Goal: Communication & Community: Answer question/provide support

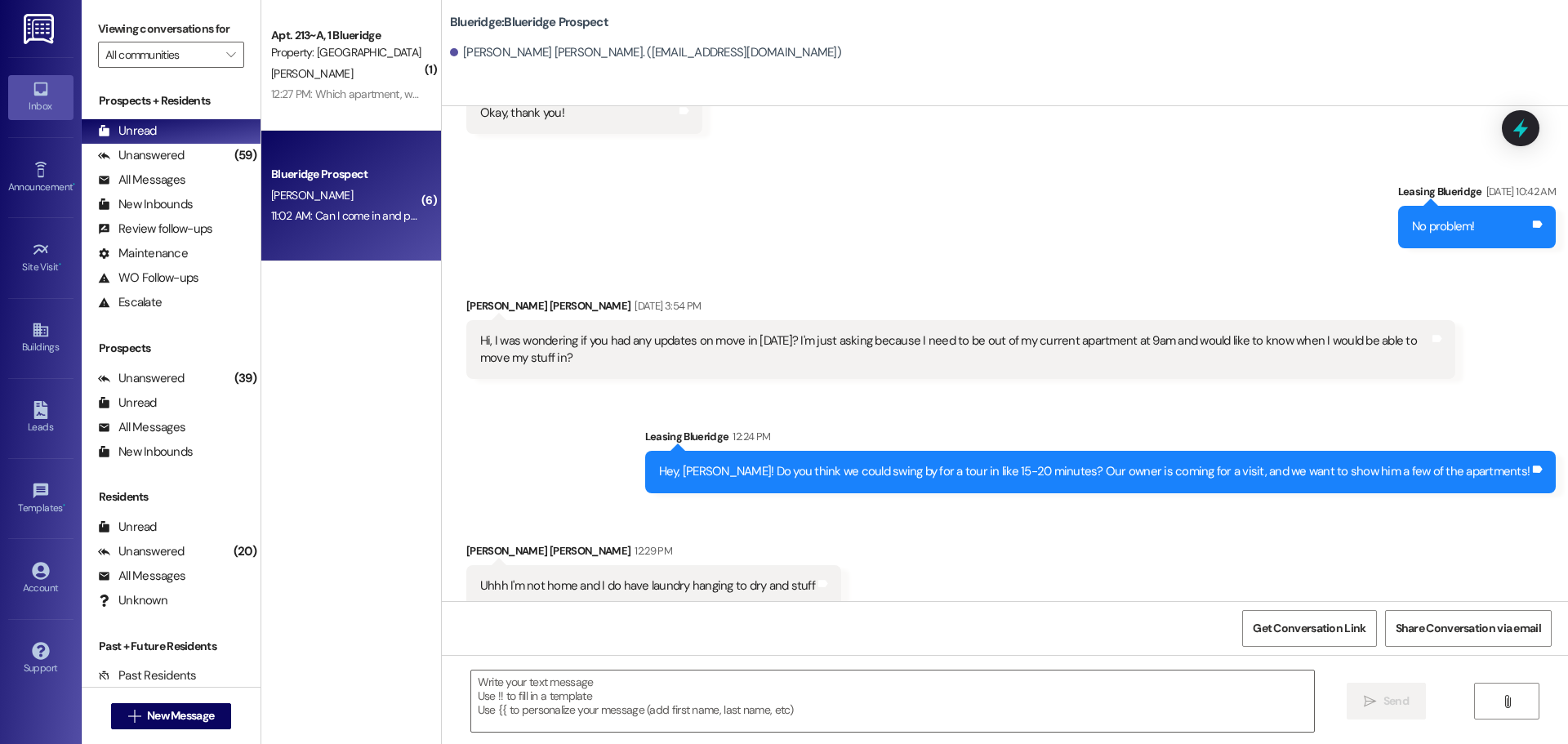
scroll to position [1150, 0]
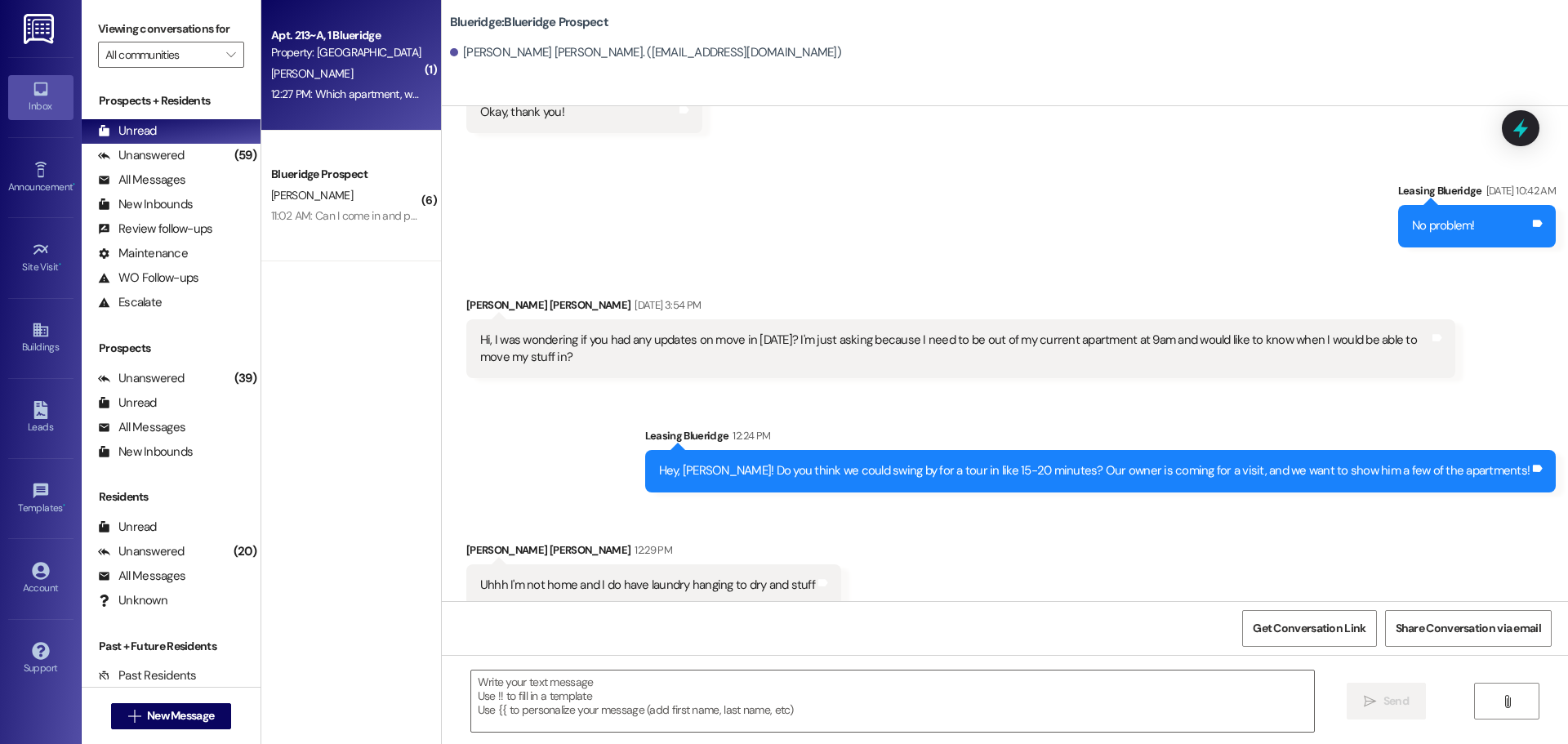
click at [374, 65] on div "L. Howell" at bounding box center [347, 74] width 155 height 21
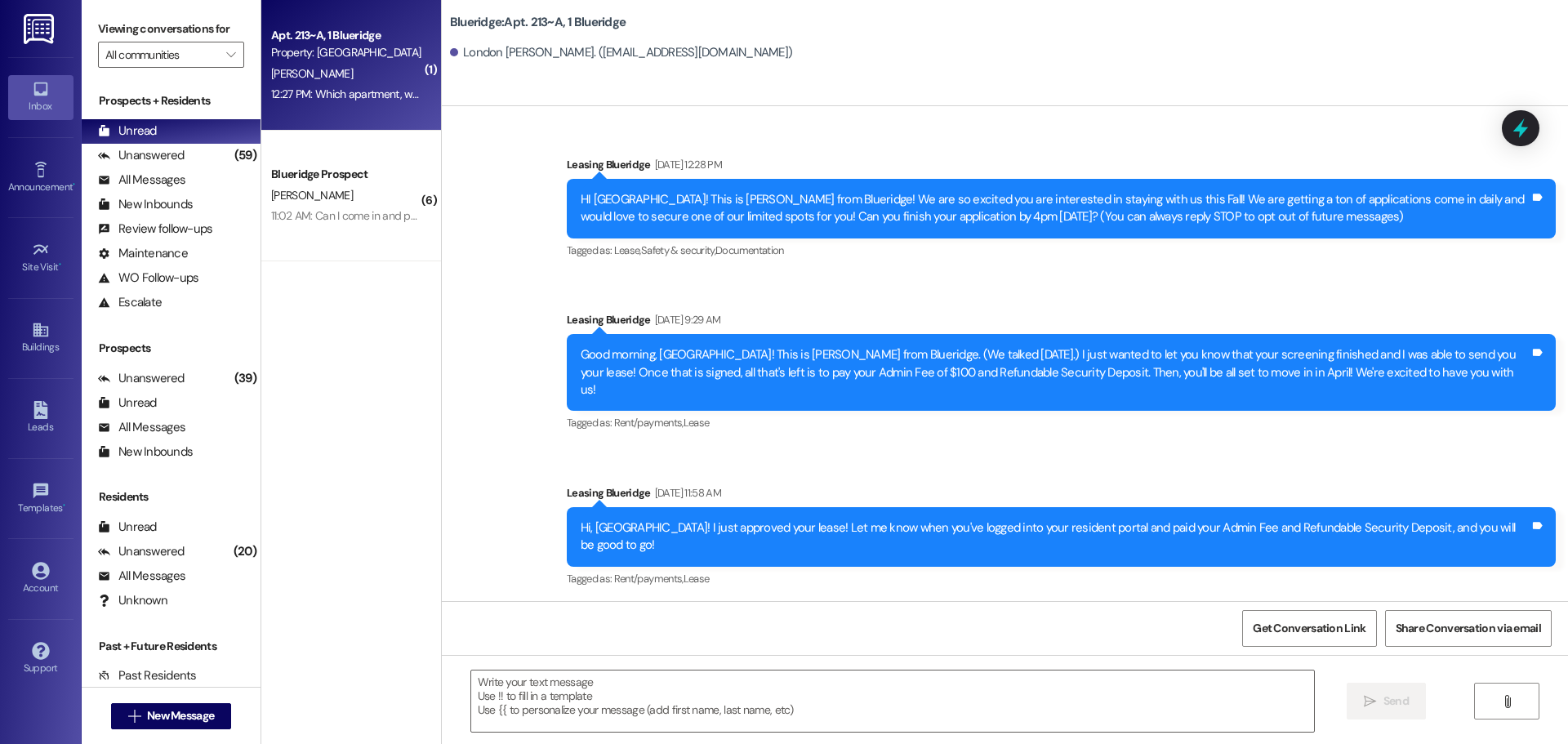
scroll to position [40020, 0]
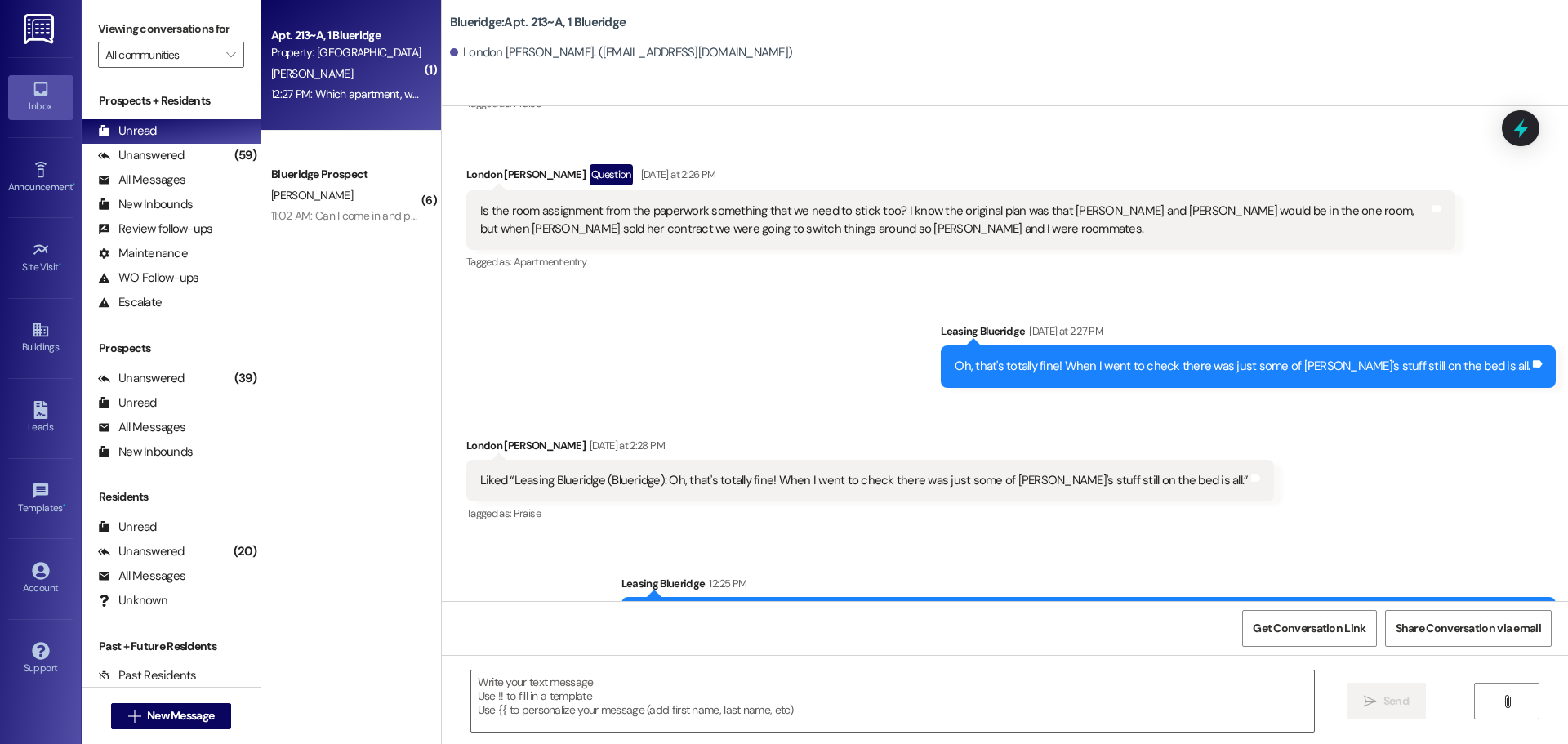
drag, startPoint x: 518, startPoint y: 546, endPoint x: 695, endPoint y: 543, distance: 177.0
click at [679, 727] on div "Which apartment, were you thinking of... you're welcome to go by either one but…" at bounding box center [897, 735] width 834 height 17
click at [883, 697] on textarea at bounding box center [892, 701] width 843 height 61
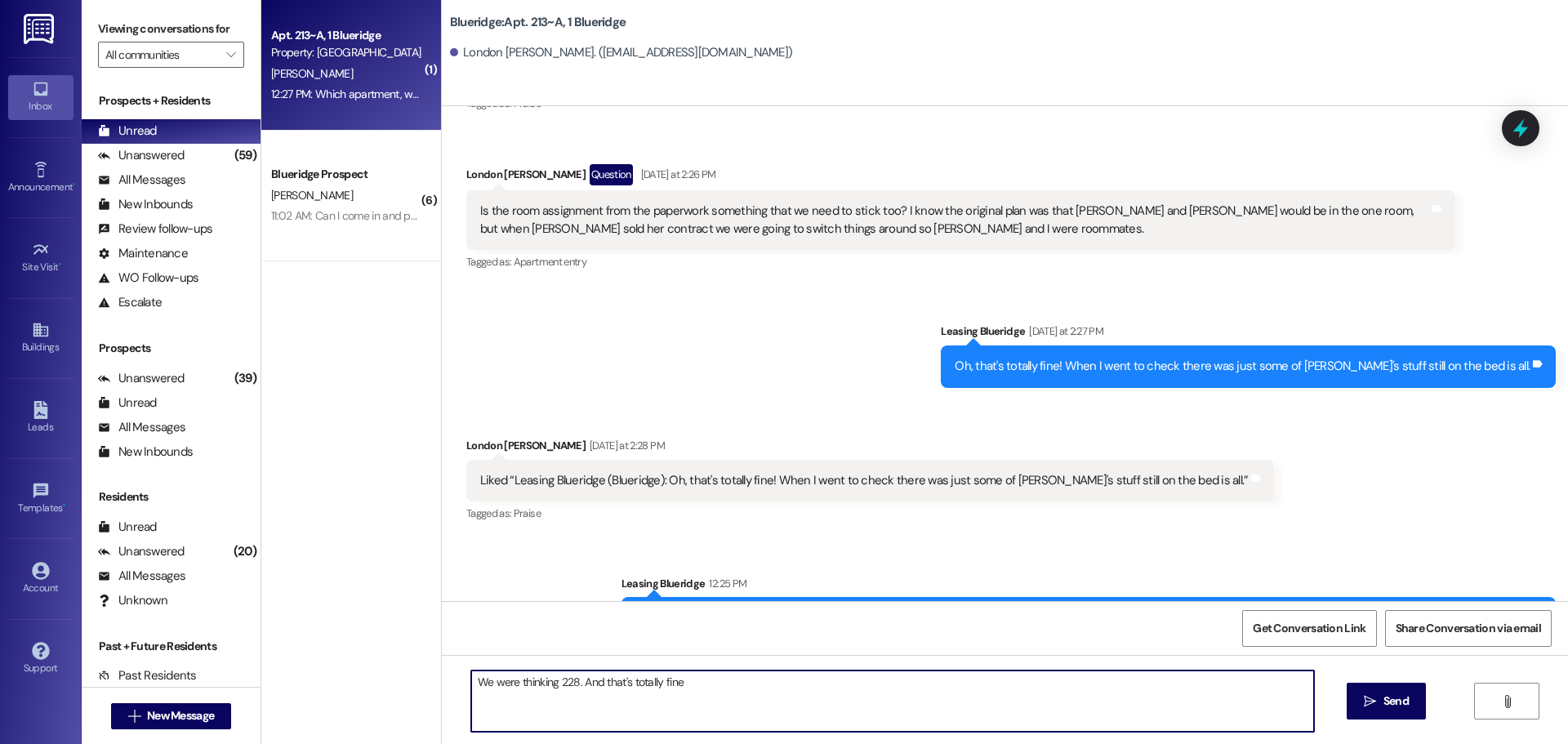
type textarea "We were thinking 228. And that's totally fine!"
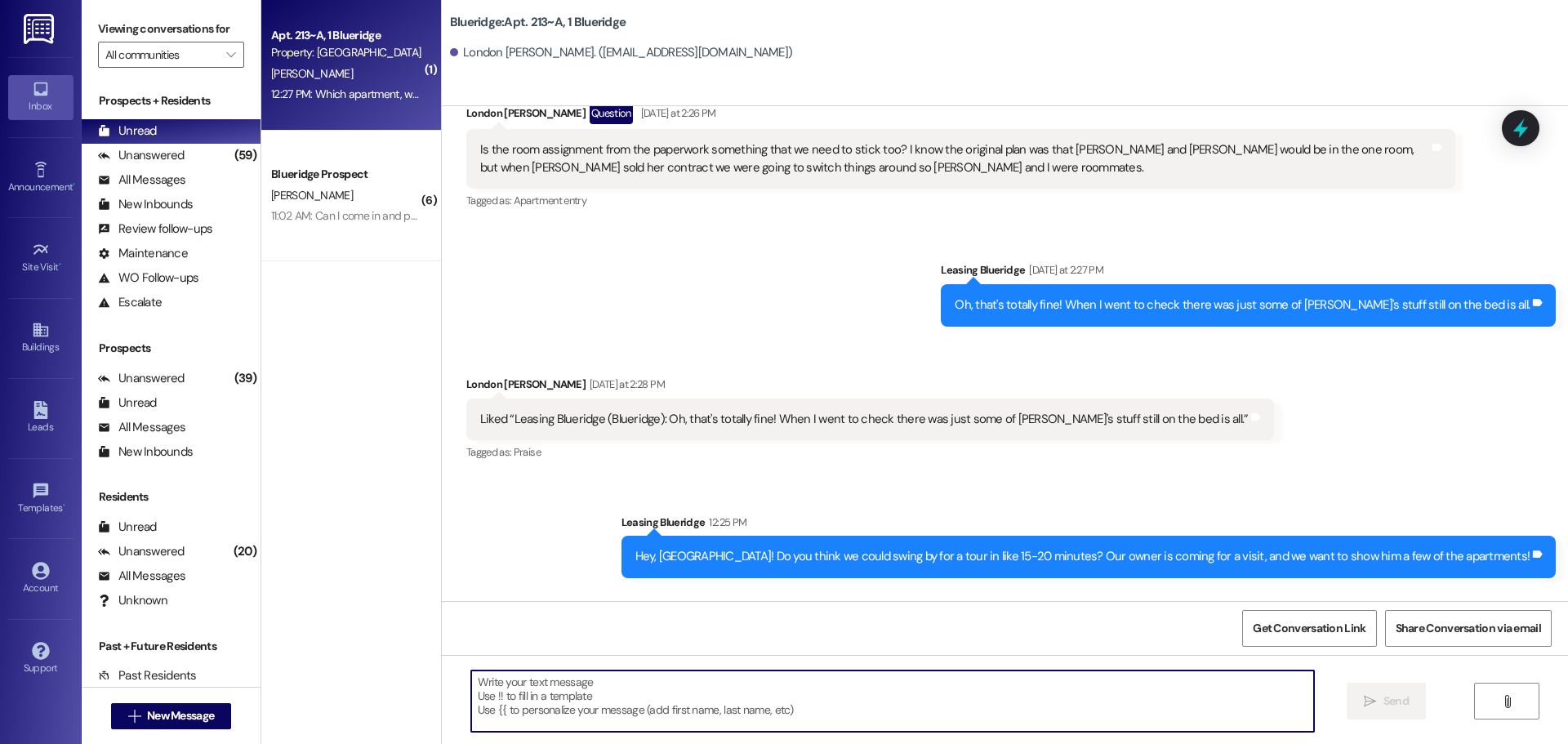
scroll to position [40134, 0]
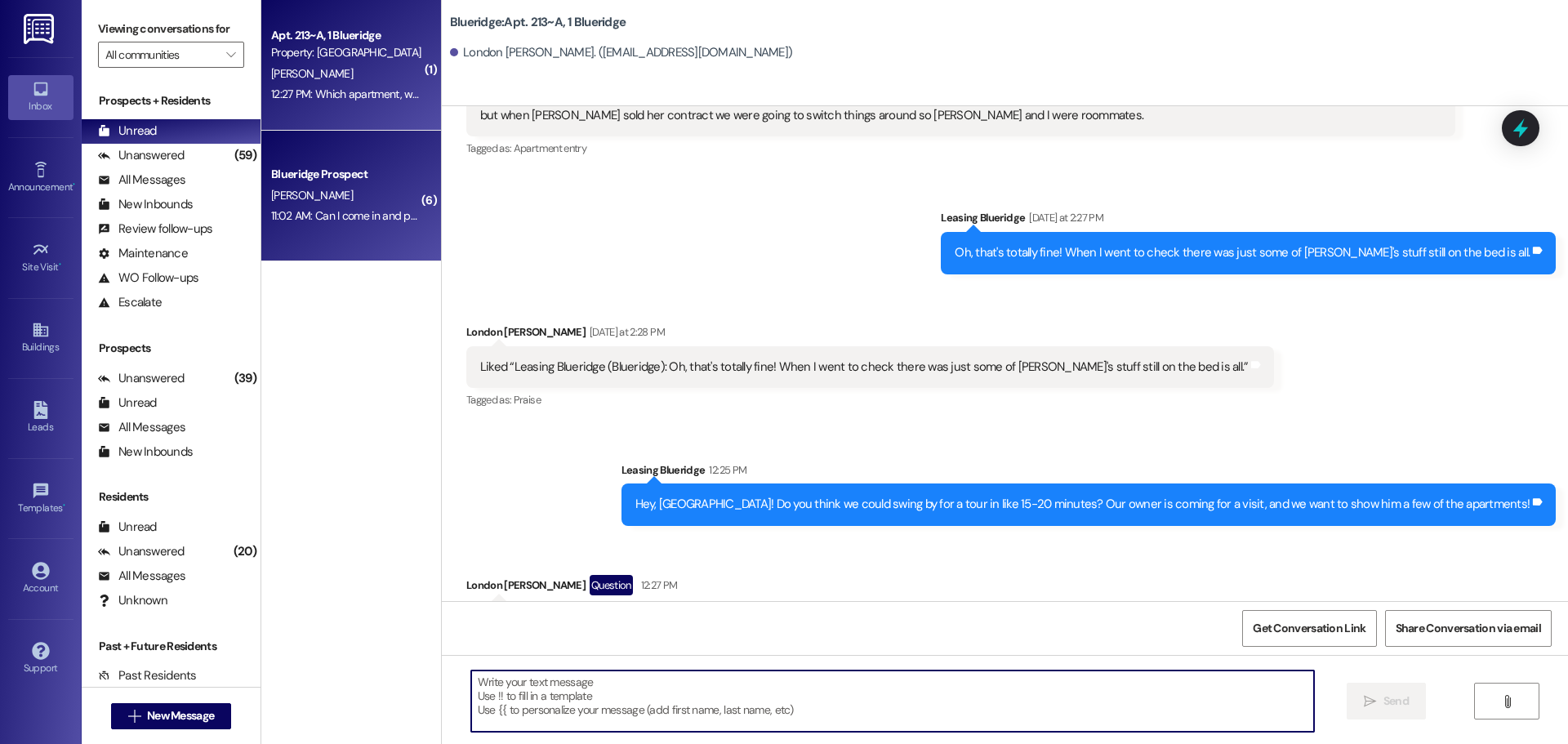
click at [409, 175] on div "Blueridge Prospect" at bounding box center [347, 175] width 155 height 21
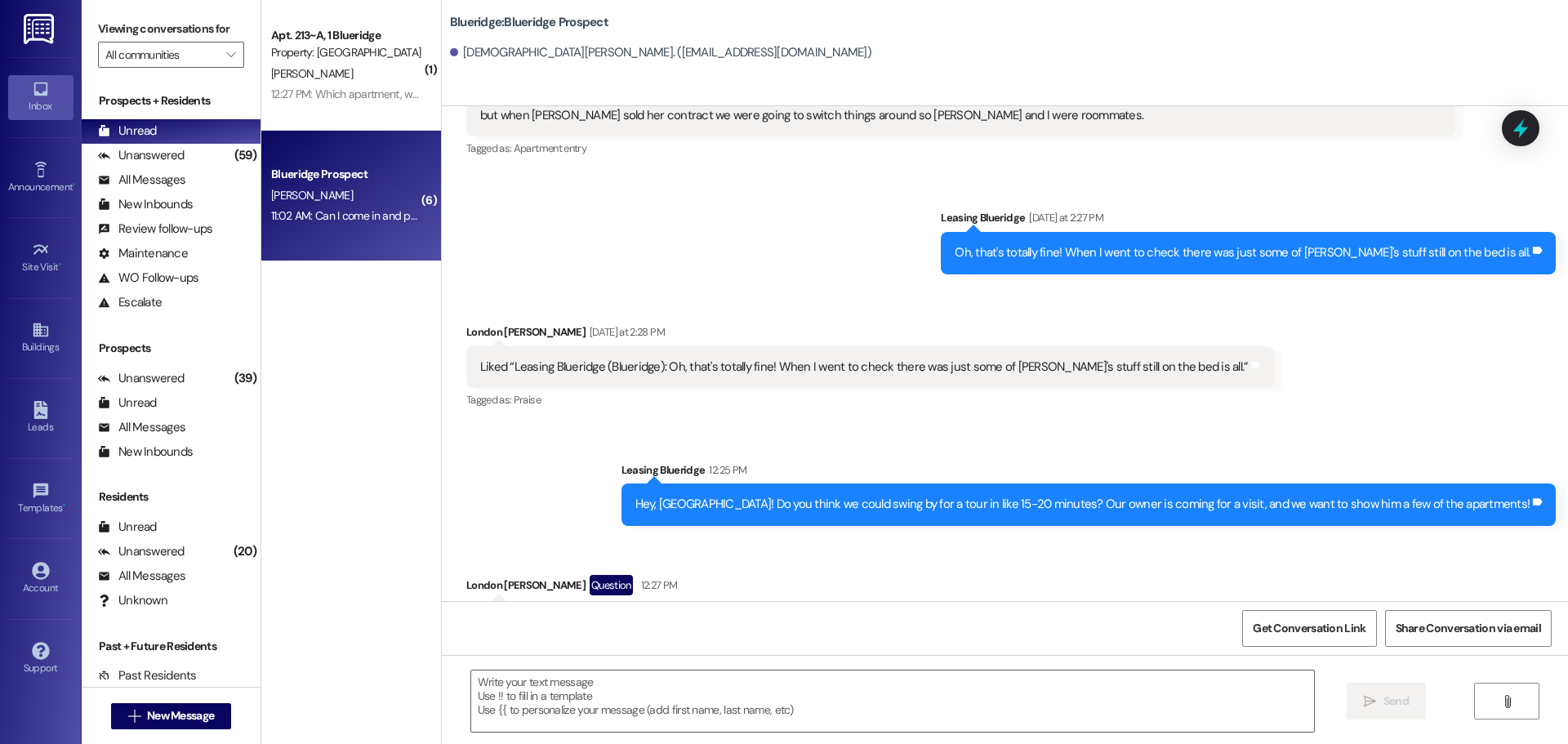
scroll to position [7291, 0]
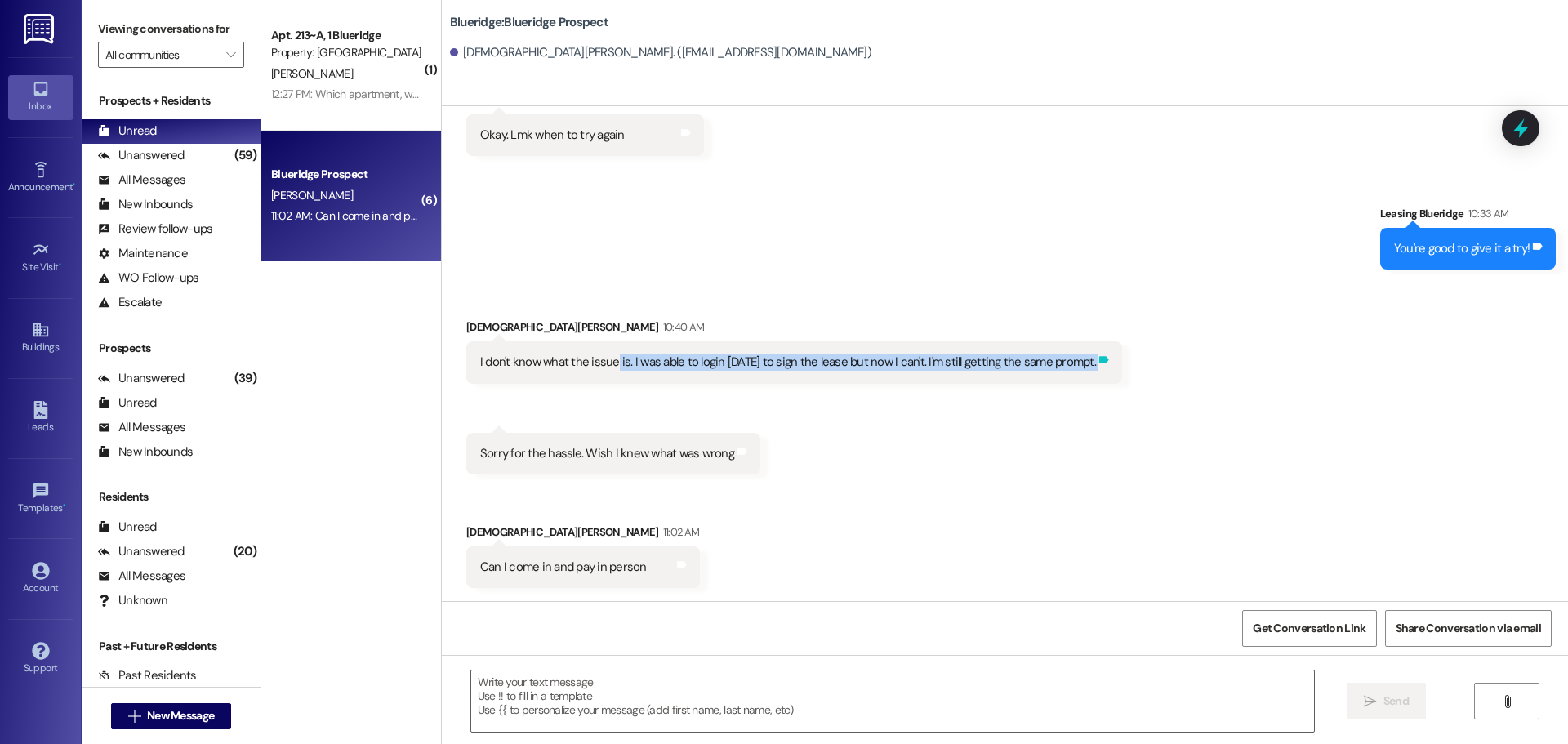
drag, startPoint x: 602, startPoint y: 366, endPoint x: 1096, endPoint y: 367, distance: 494.0
click at [1096, 367] on div "I don't know what the issue is. I was able to login yesterday to sign the lease…" at bounding box center [794, 362] width 656 height 41
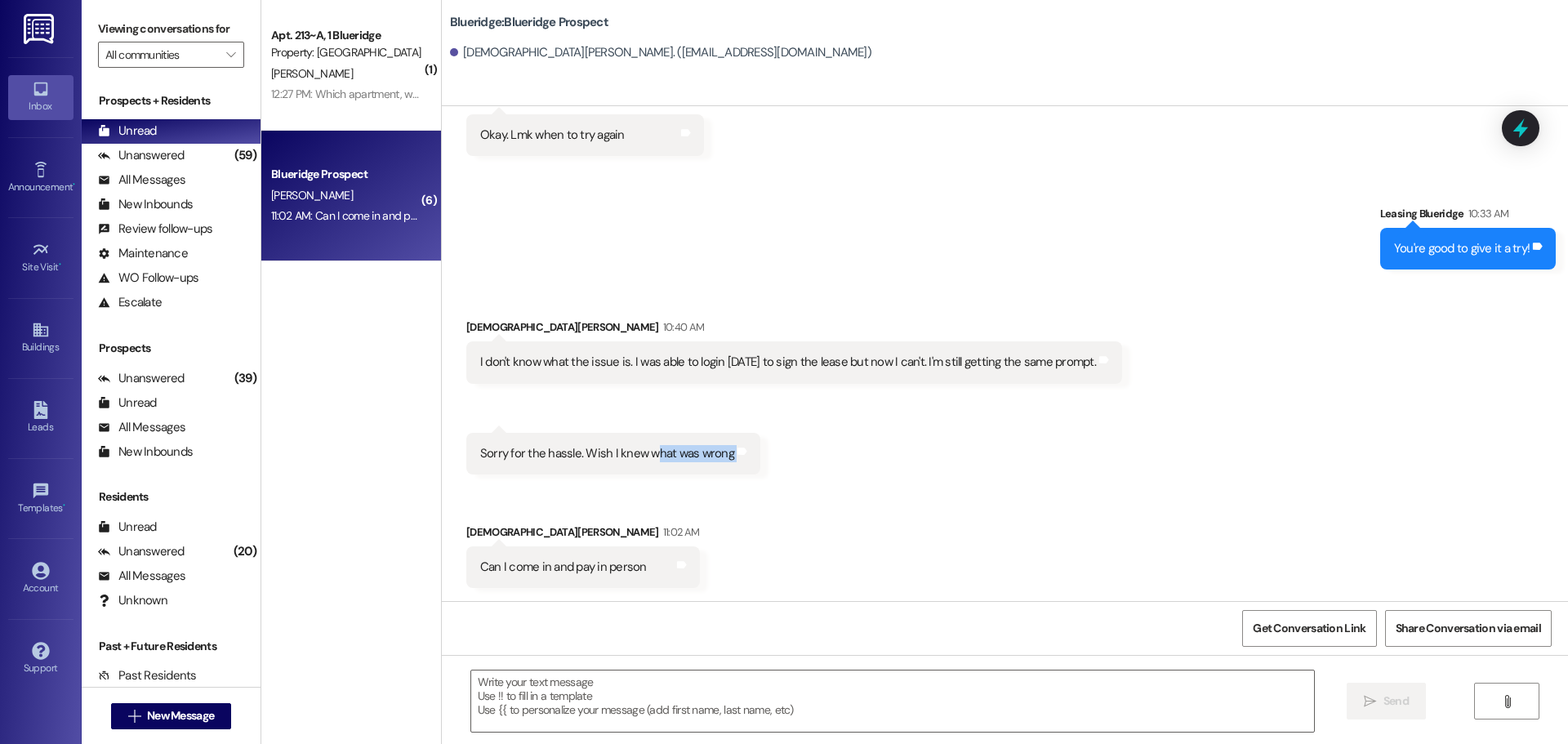
drag, startPoint x: 639, startPoint y: 454, endPoint x: 743, endPoint y: 458, distance: 104.1
click at [743, 458] on div "Received via SMS 10:40 AM Christian HorLacher 10:40 AM Sorry for the hassle. Wi…" at bounding box center [613, 454] width 319 height 67
click at [674, 655] on div " Send " at bounding box center [1004, 716] width 1126 height 123
click at [679, 673] on textarea at bounding box center [892, 701] width 843 height 61
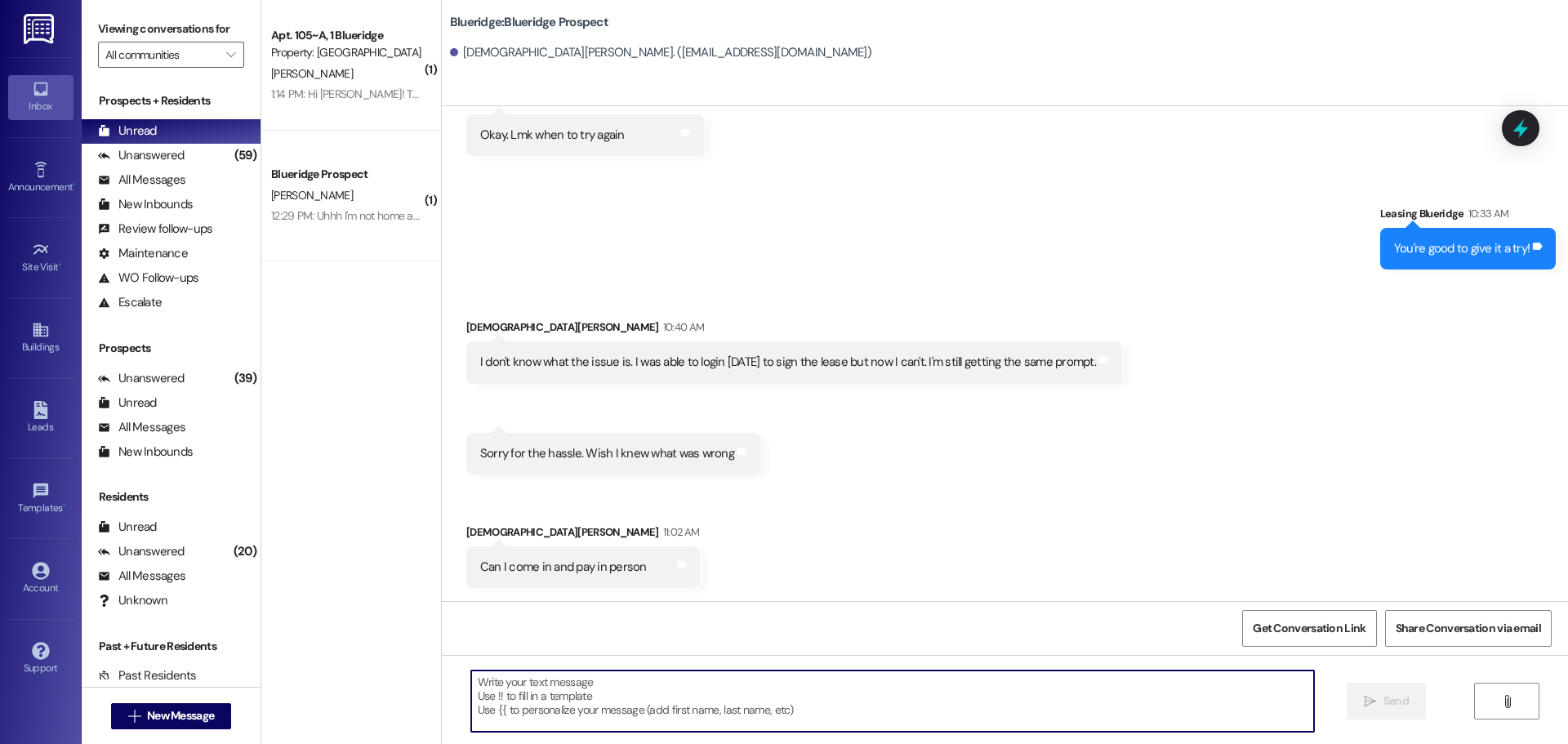
click at [704, 705] on textarea at bounding box center [892, 701] width 843 height 61
click at [781, 709] on textarea at bounding box center [892, 701] width 843 height 61
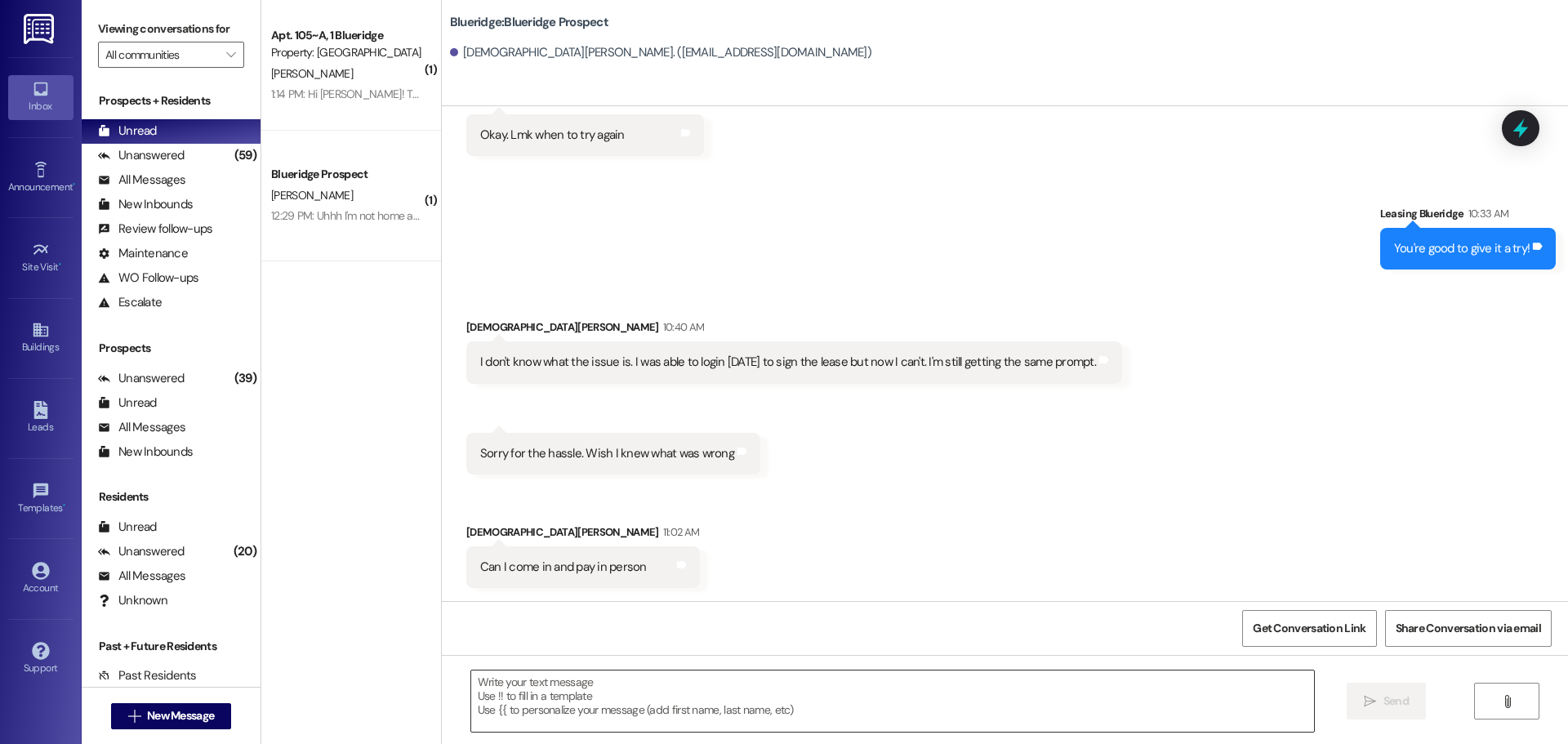
click at [862, 727] on textarea at bounding box center [892, 701] width 843 height 61
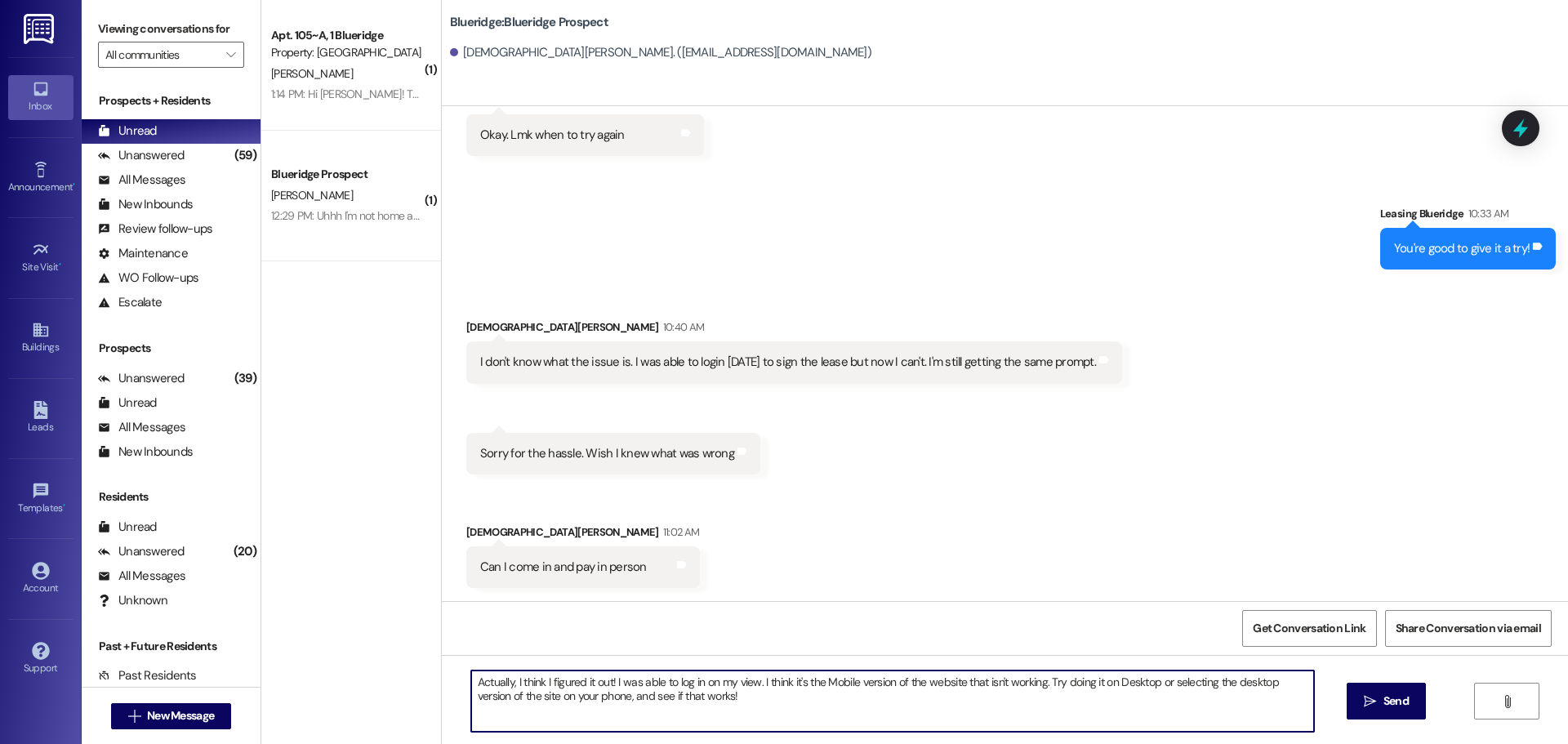
click at [584, 704] on textarea "Actually, I think I figured it out! I was able to log in on my view. I think it…" at bounding box center [892, 701] width 843 height 61
type textarea "Actually, I think I figured it out! I was able to log in on my view. I think it…"
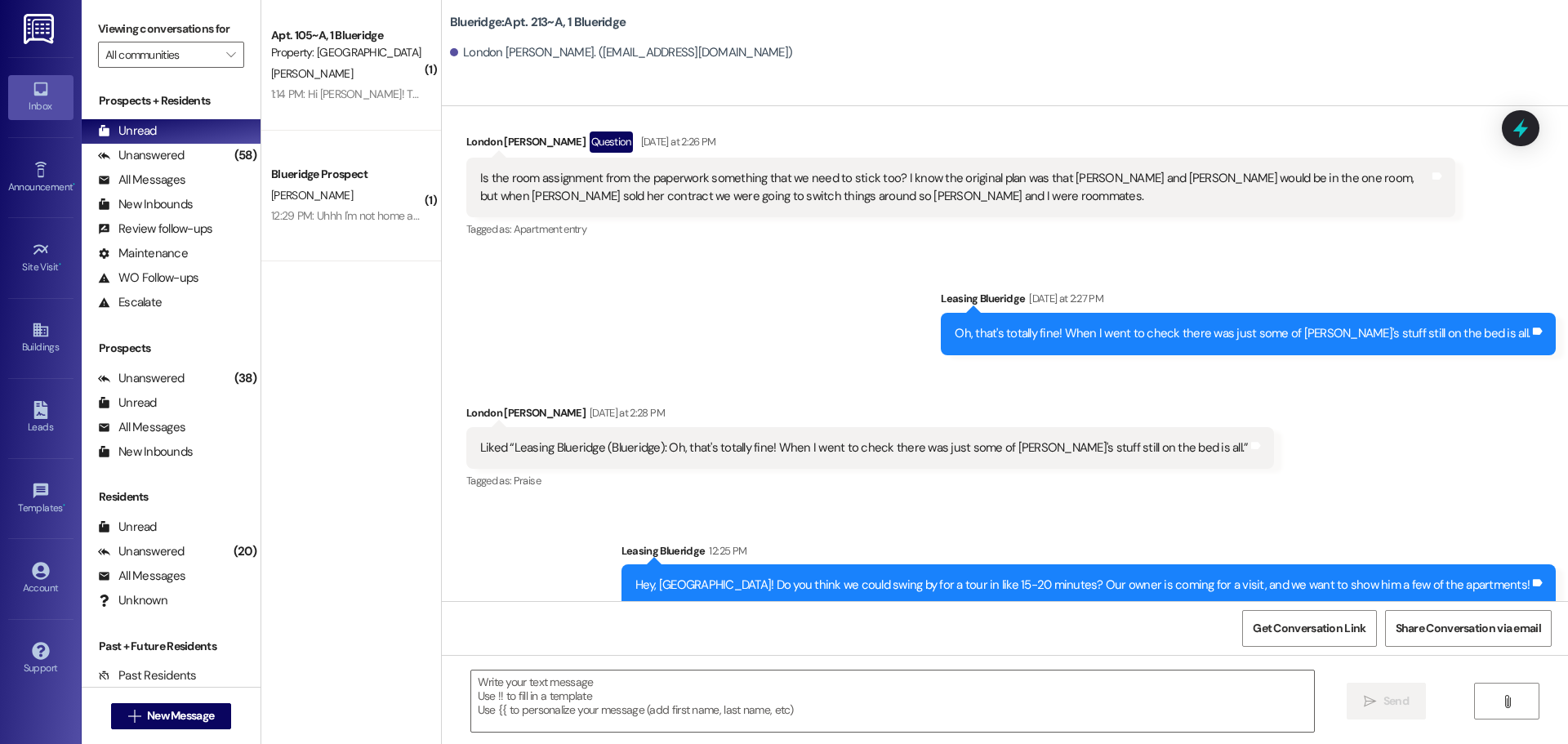
scroll to position [40106, 0]
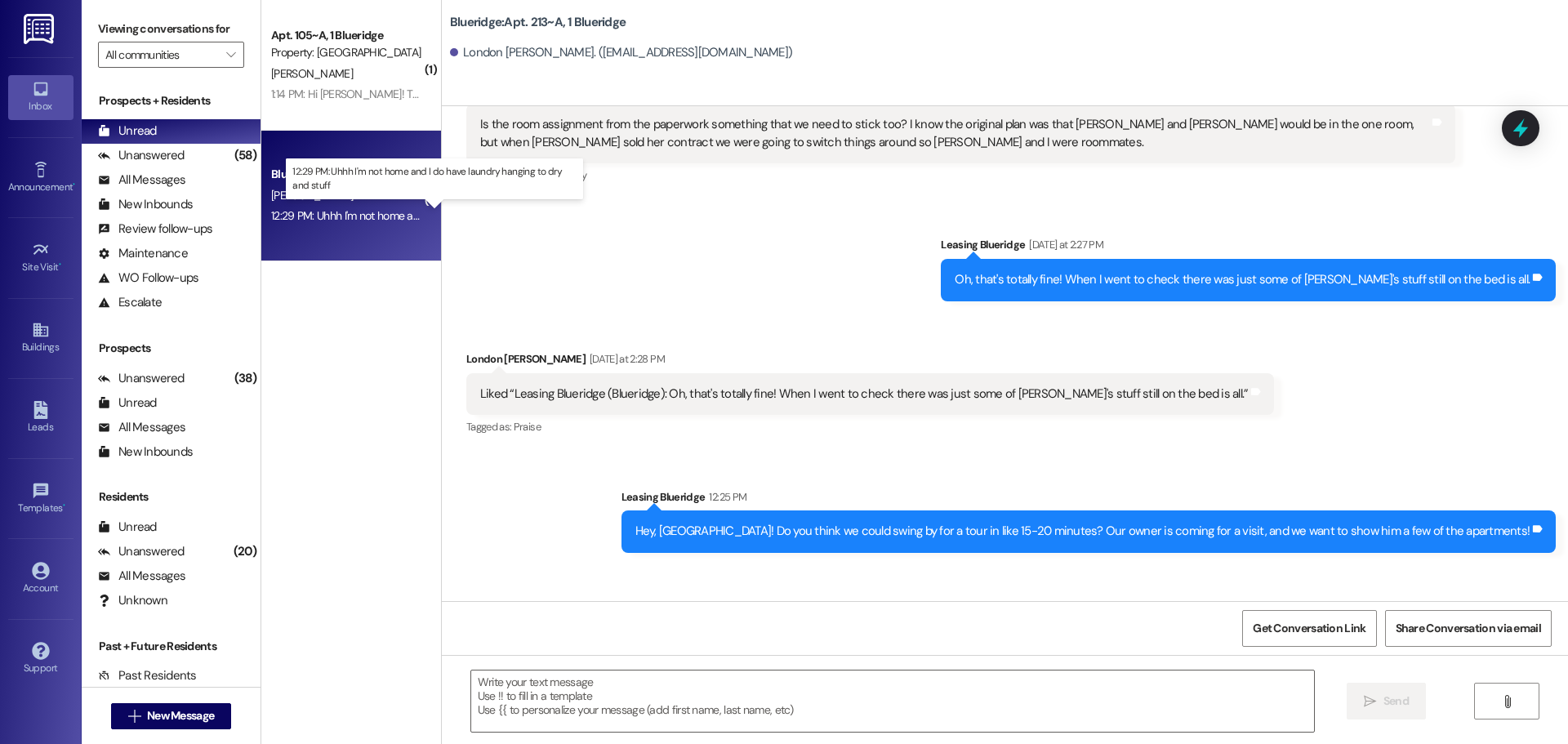
click at [367, 215] on div "12:29 PM: Uhhh I'm not home and I do have laundry hanging to dry and stuff 12:2…" at bounding box center [449, 215] width 356 height 15
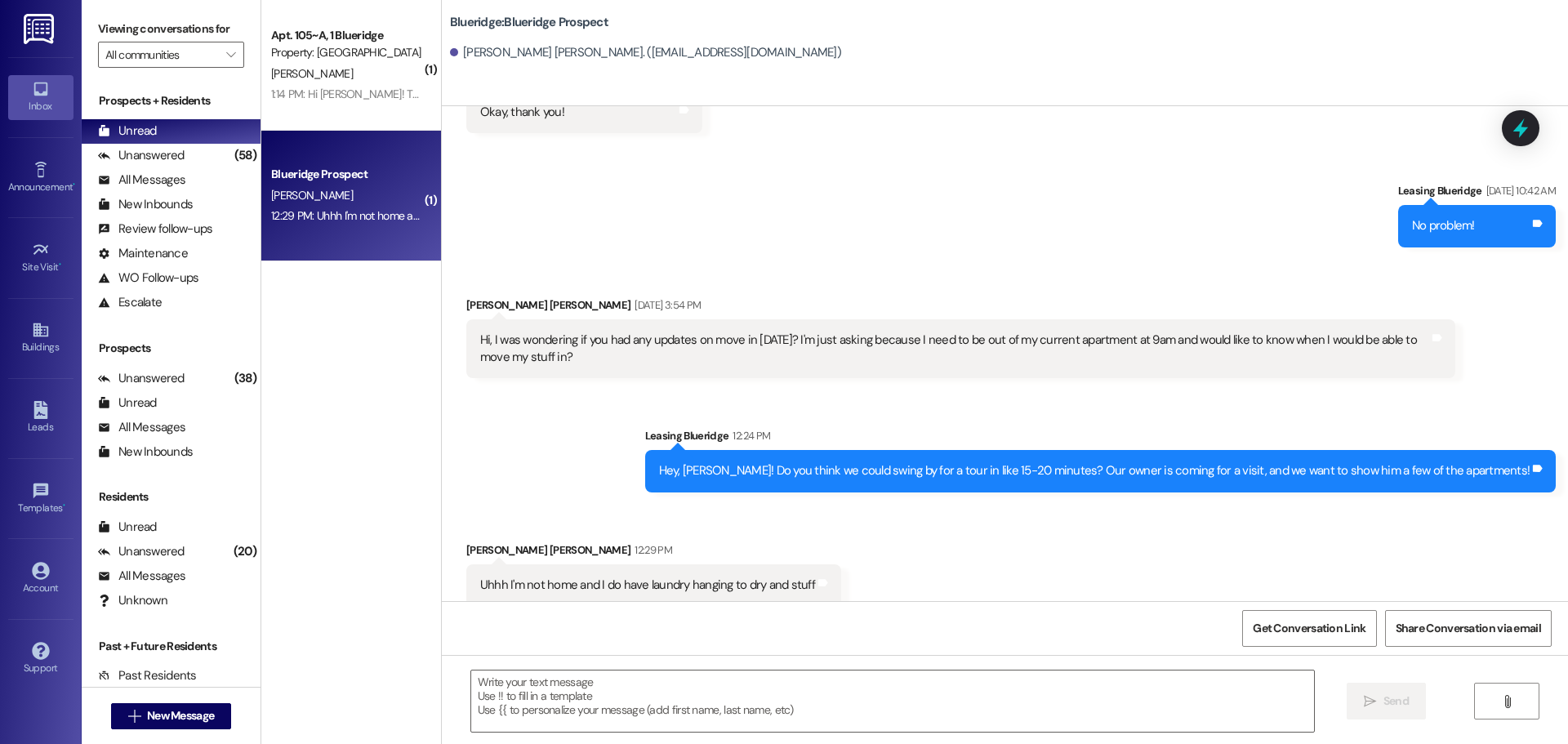
scroll to position [1151, 0]
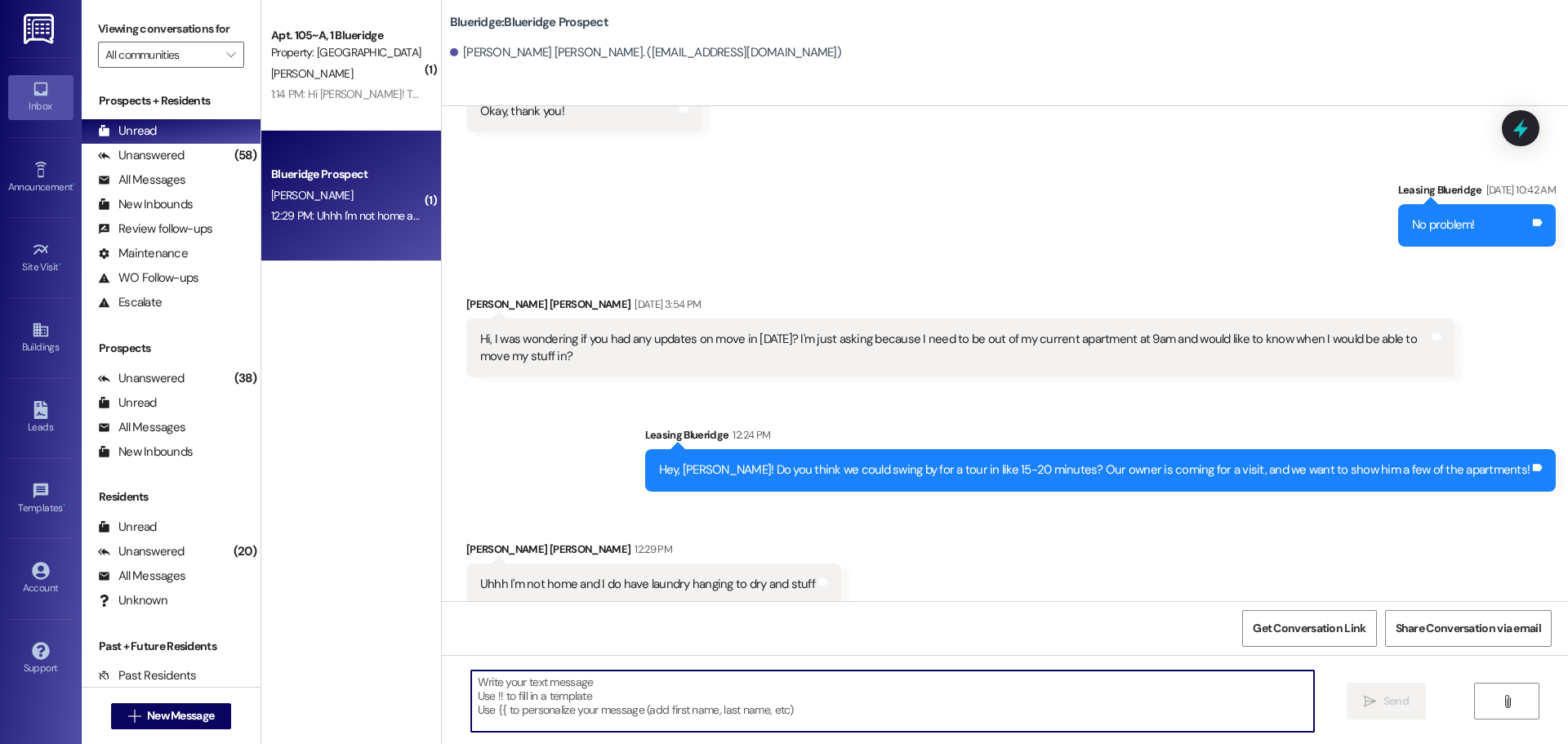
click at [914, 703] on textarea at bounding box center [892, 701] width 843 height 61
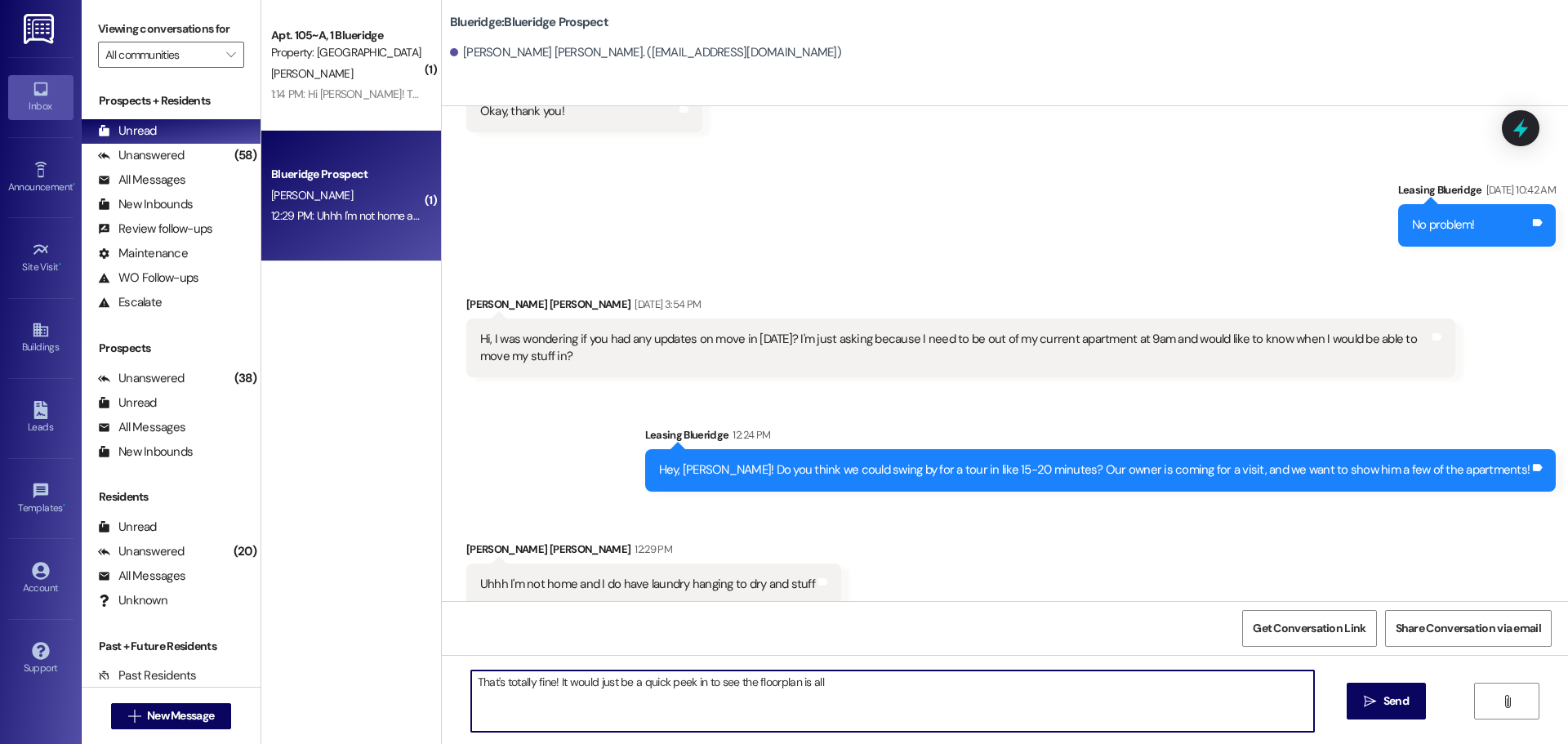
type textarea "That's totally fine! It would just be a quick peek in to see the floorplan is a…"
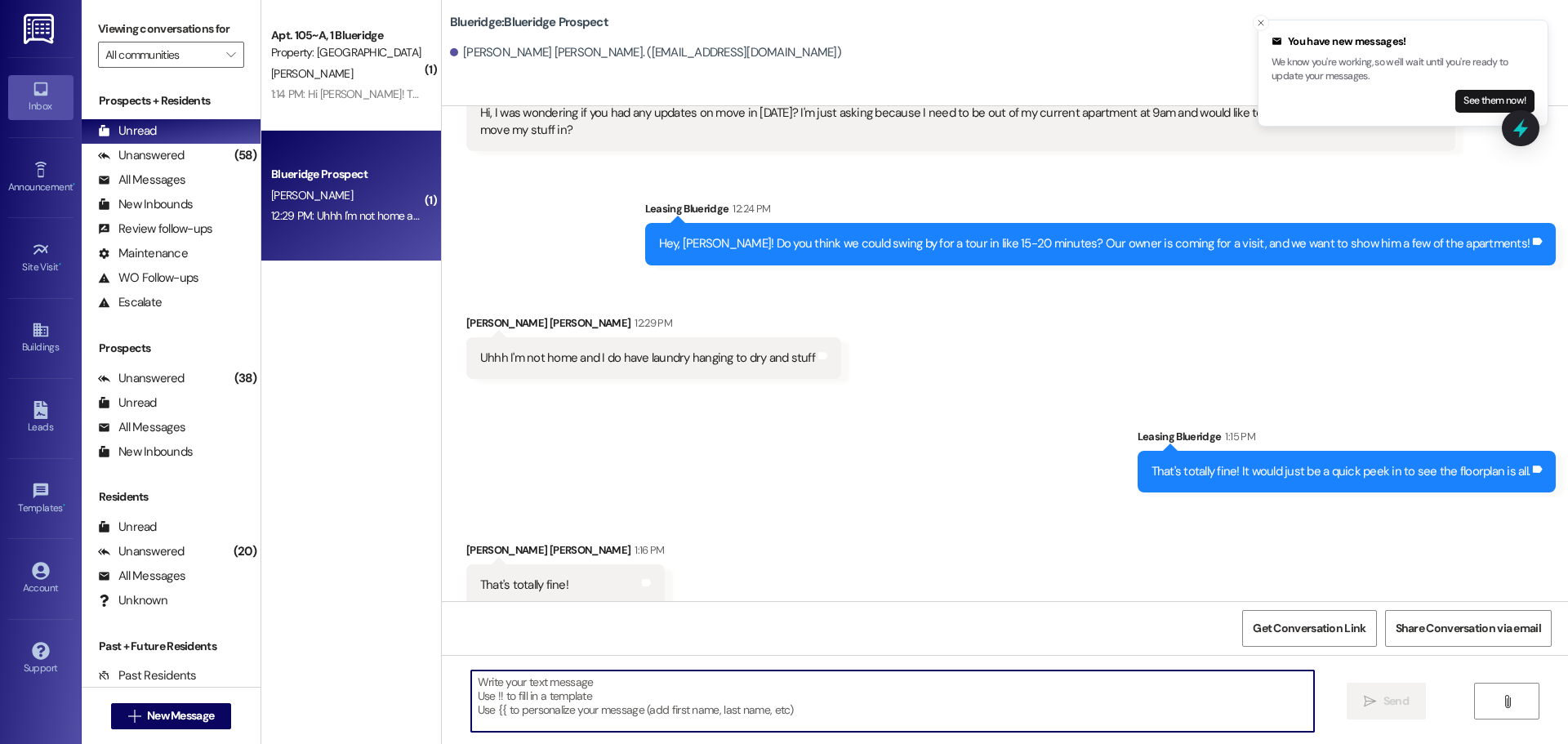
scroll to position [1378, 0]
click at [1005, 700] on textarea at bounding box center [892, 701] width 843 height 61
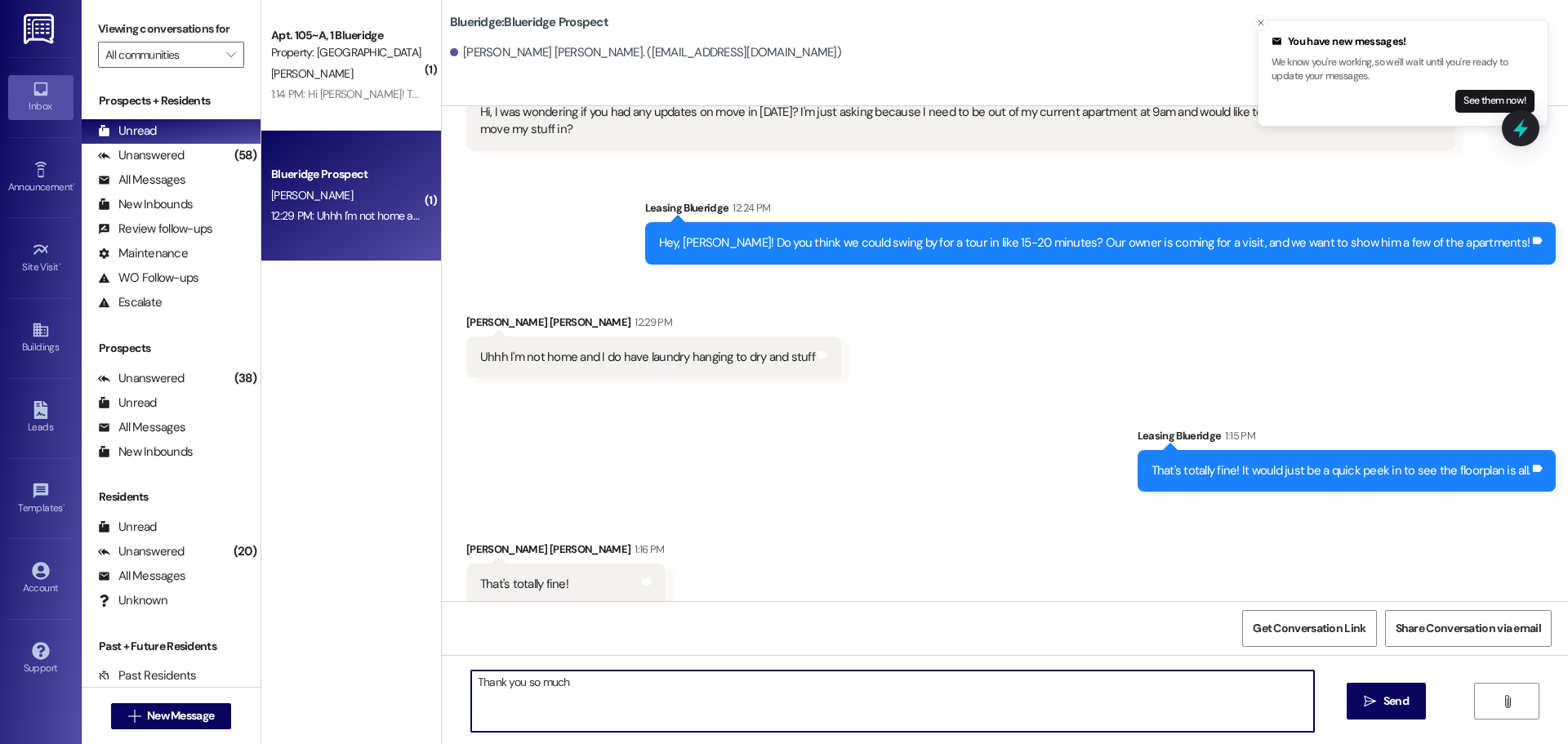
type textarea "Thank you so much!"
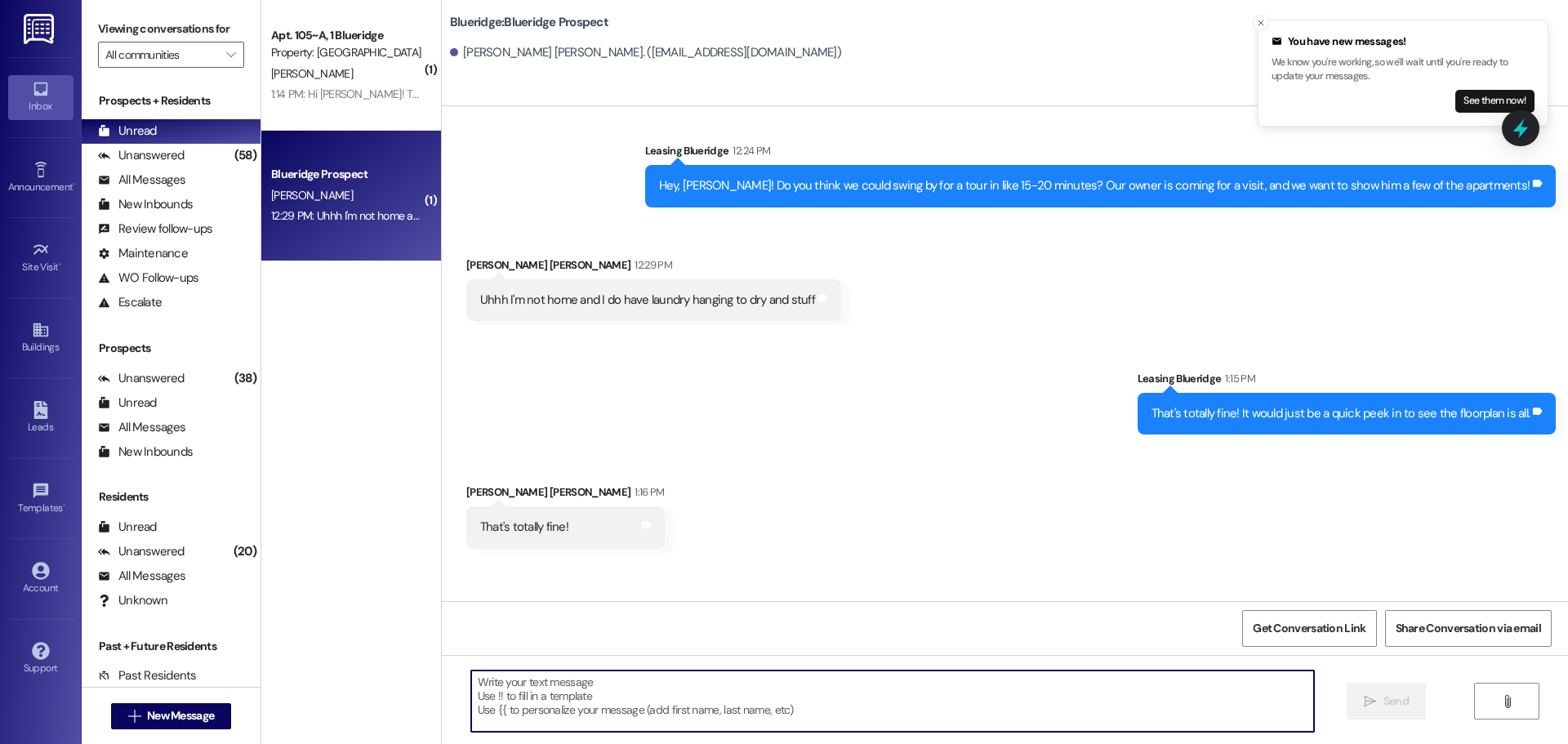
scroll to position [1492, 0]
